Goal: Task Accomplishment & Management: Manage account settings

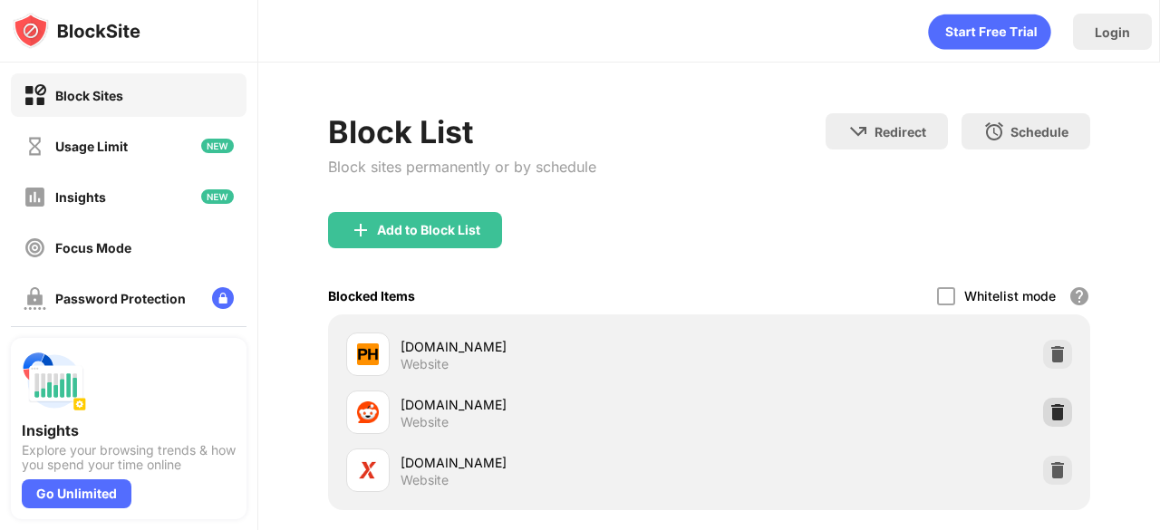
click at [1049, 410] on img at bounding box center [1058, 412] width 18 height 18
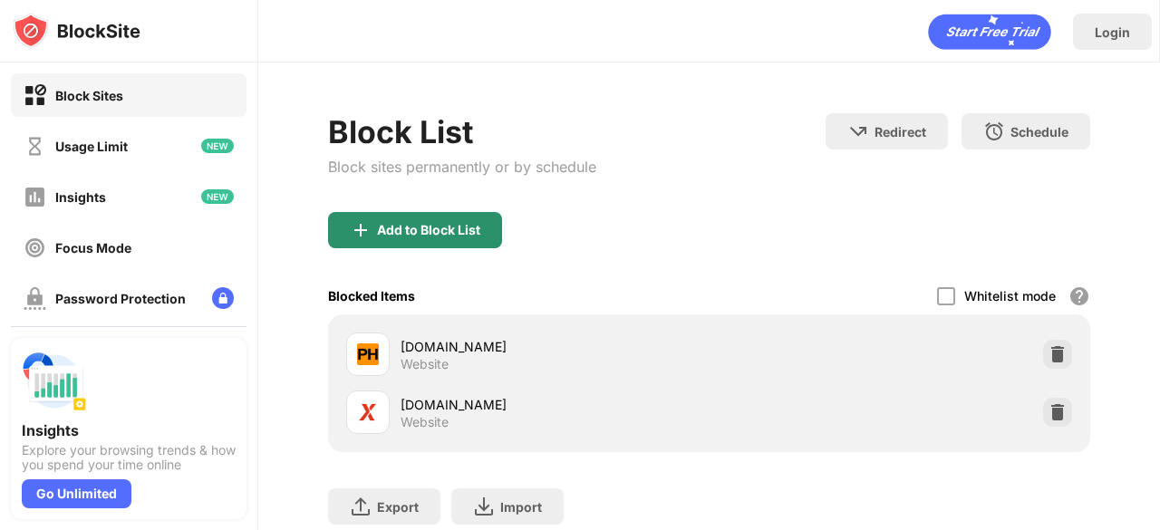
click at [406, 235] on div "Add to Block List" at bounding box center [428, 230] width 103 height 15
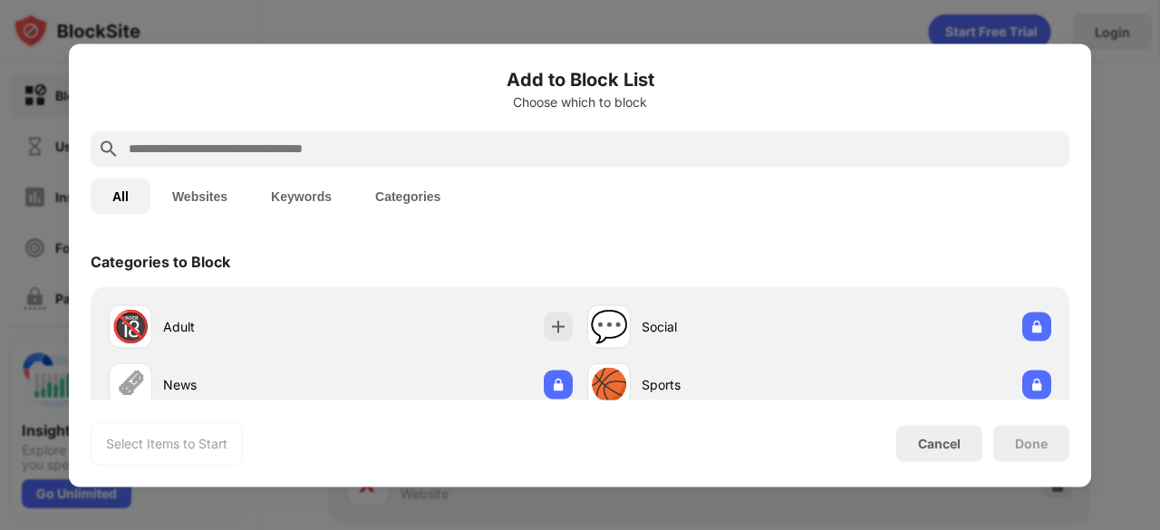
click at [430, 158] on input "text" at bounding box center [595, 149] width 936 height 22
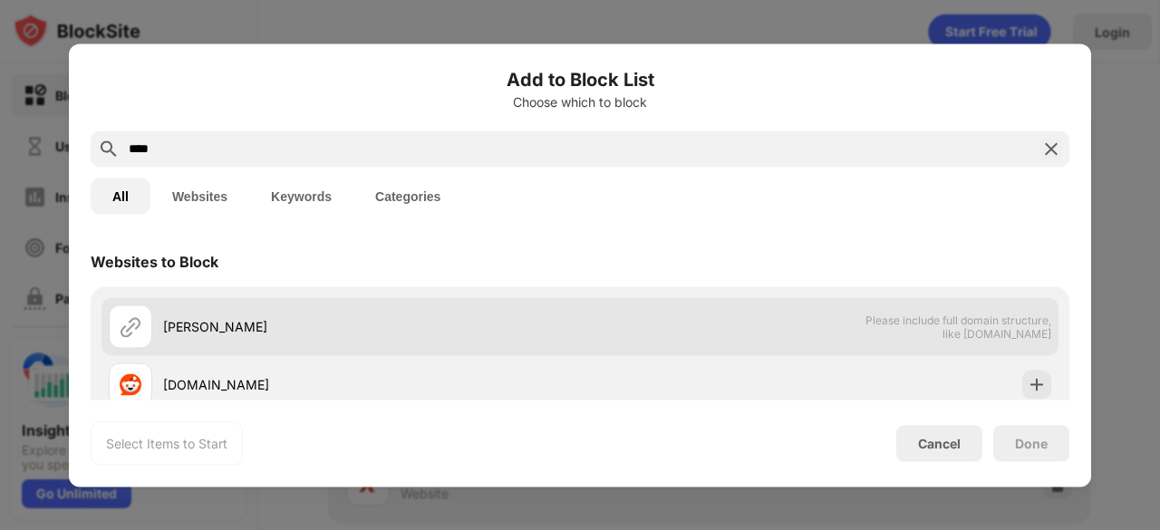
type input "****"
drag, startPoint x: 406, startPoint y: 335, endPoint x: 403, endPoint y: 349, distance: 15.0
click at [403, 349] on div "[PERSON_NAME] Please include full domain structure, like [DOMAIN_NAME]" at bounding box center [580, 326] width 957 height 58
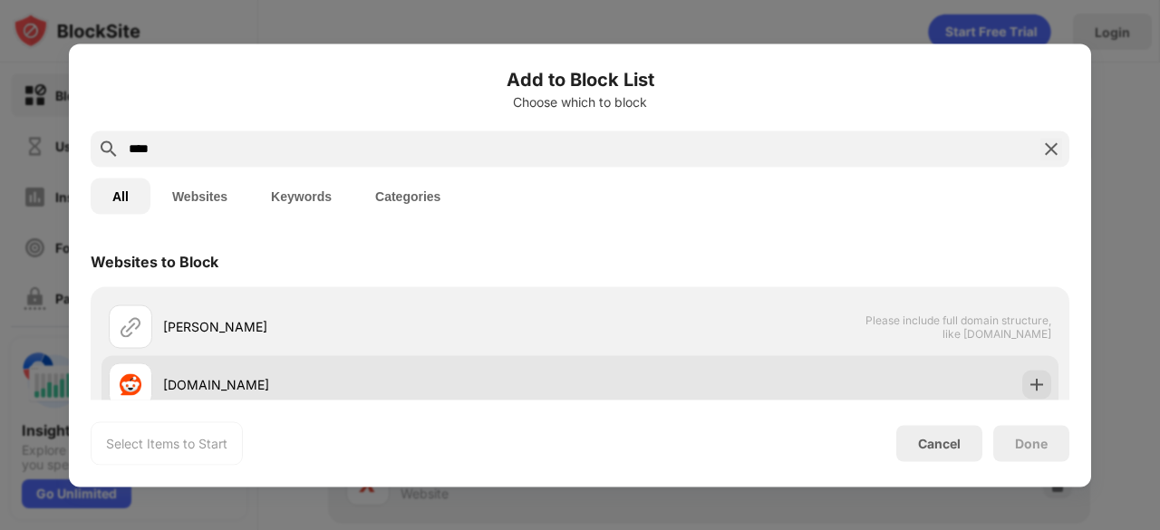
click at [401, 365] on div "[DOMAIN_NAME]" at bounding box center [344, 385] width 471 height 44
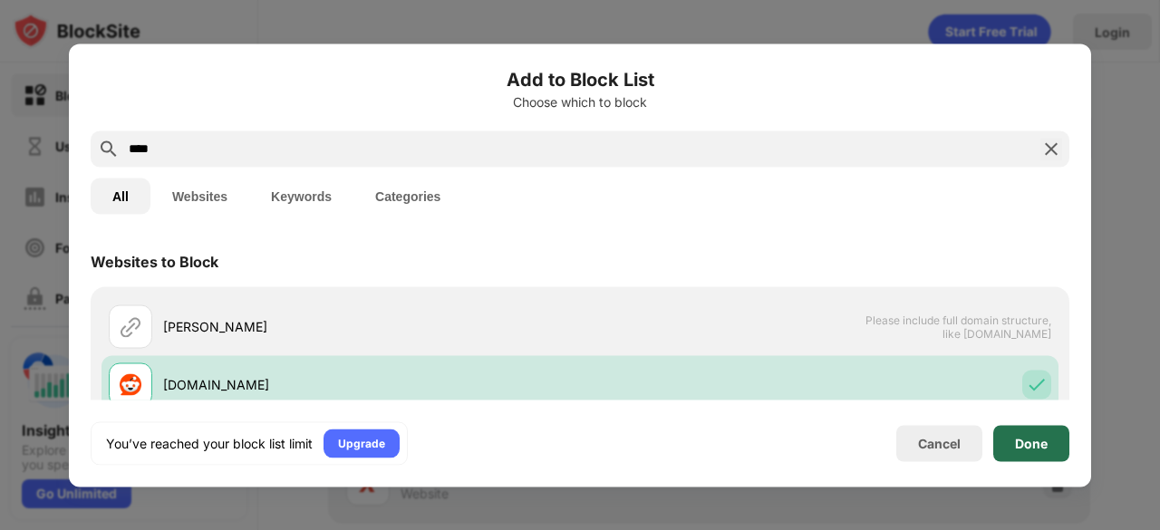
click at [1030, 441] on div "Done" at bounding box center [1031, 443] width 33 height 15
